Goal: Information Seeking & Learning: Check status

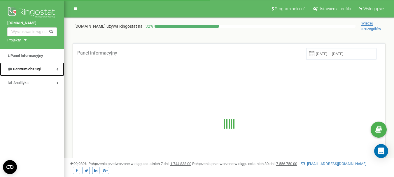
click at [25, 69] on span "Centrum obsługi" at bounding box center [27, 69] width 28 height 4
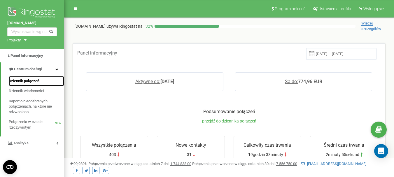
click at [36, 79] on span "Dziennik połączeń" at bounding box center [24, 81] width 31 height 6
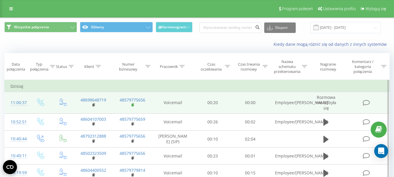
click at [132, 105] on icon at bounding box center [133, 105] width 3 height 4
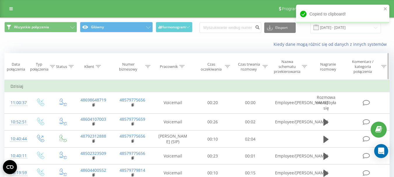
click at [148, 67] on icon at bounding box center [147, 66] width 5 height 3
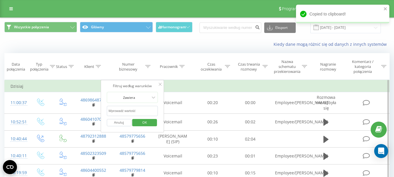
click at [144, 109] on input "text" at bounding box center [132, 111] width 51 height 10
paste input "48579775656"
type input "48579775656"
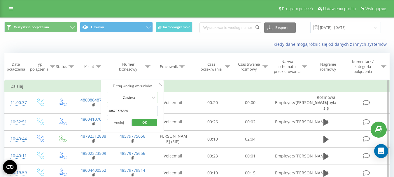
click at [138, 121] on span "OK" at bounding box center [145, 122] width 16 height 9
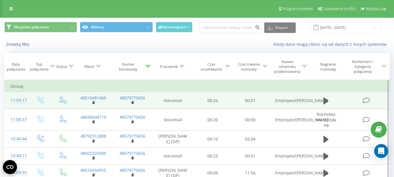
scroll to position [29, 0]
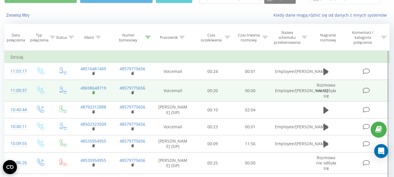
click at [94, 92] on rect at bounding box center [93, 93] width 2 height 3
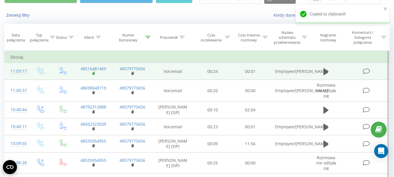
click at [94, 74] on icon at bounding box center [93, 73] width 3 height 4
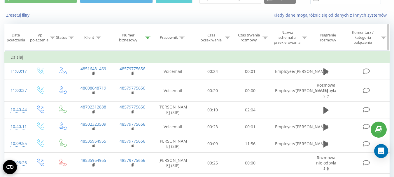
drag, startPoint x: 0, startPoint y: 76, endPoint x: 143, endPoint y: 42, distance: 146.7
click at [141, 44] on th "Numer biznesowy" at bounding box center [132, 37] width 39 height 27
click at [148, 38] on icon at bounding box center [147, 37] width 5 height 3
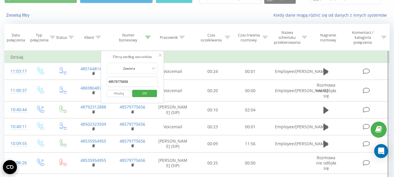
click at [147, 97] on span "OK" at bounding box center [145, 93] width 16 height 9
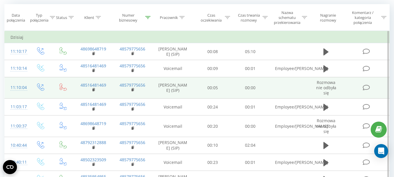
scroll to position [58, 0]
